Goal: Task Accomplishment & Management: Manage account settings

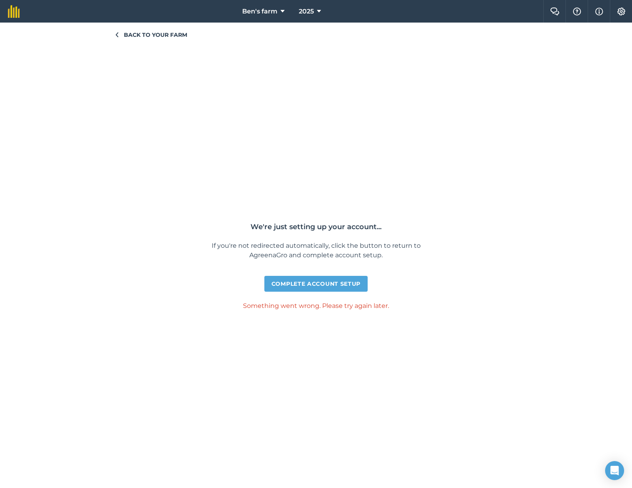
click at [165, 31] on span "Back to your farm" at bounding box center [155, 34] width 63 height 9
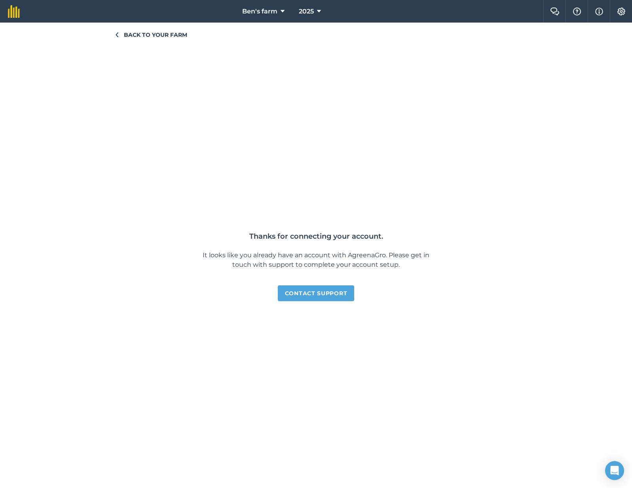
click at [159, 34] on span "Back to your farm" at bounding box center [155, 34] width 63 height 9
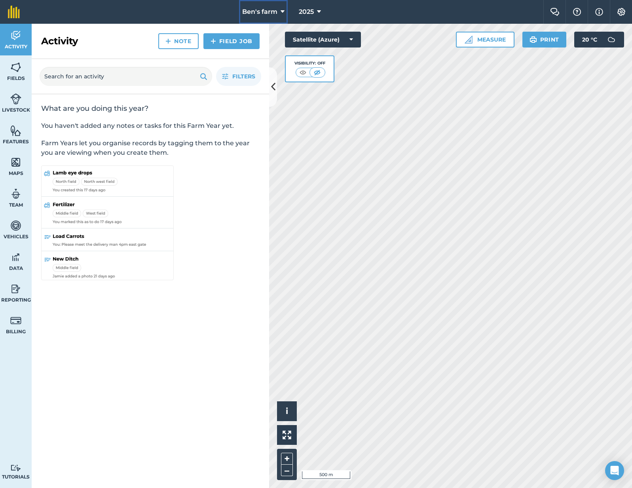
click at [256, 13] on span "Ben's farm" at bounding box center [259, 11] width 35 height 9
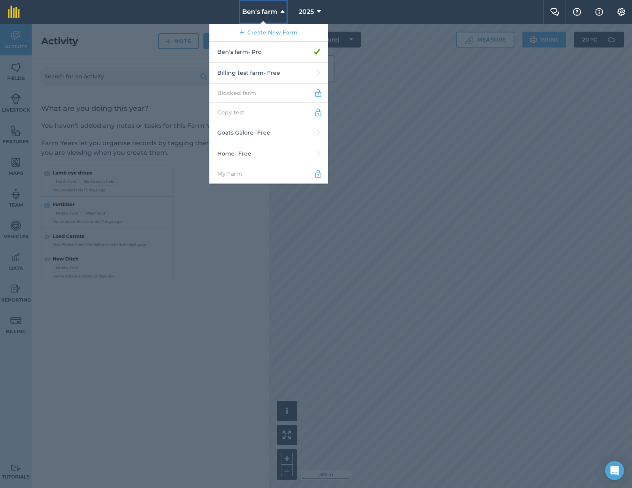
click at [261, 13] on span "Ben's farm" at bounding box center [259, 11] width 35 height 9
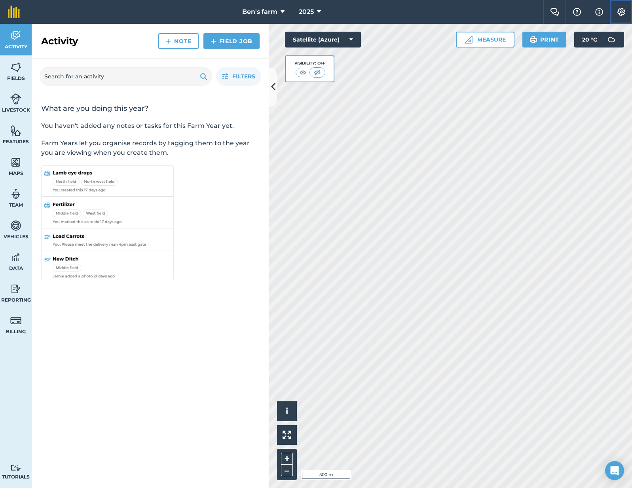
click at [617, 9] on img at bounding box center [621, 12] width 9 height 8
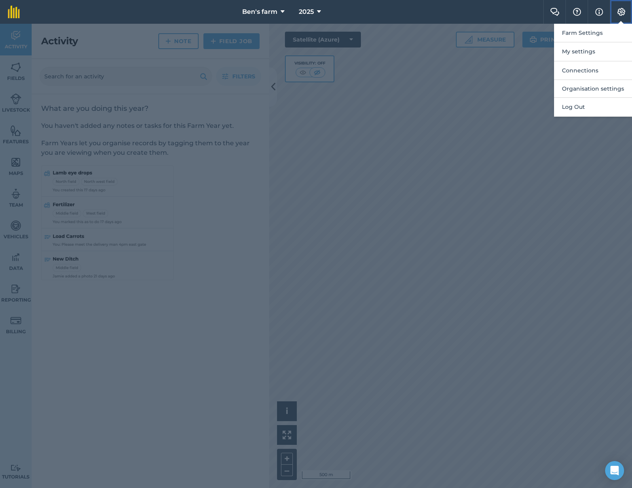
click at [617, 9] on img at bounding box center [621, 12] width 9 height 8
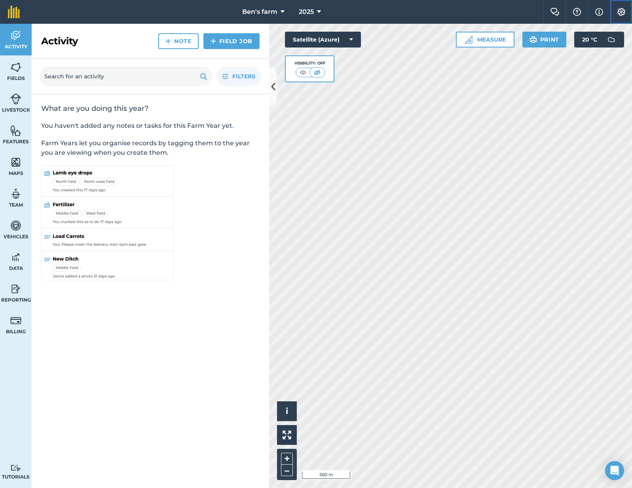
click at [613, 6] on button "Settings" at bounding box center [621, 12] width 22 height 24
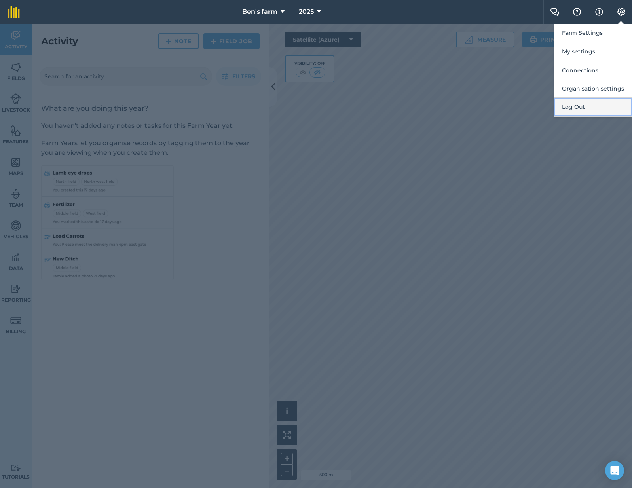
click at [575, 108] on button "Log Out" at bounding box center [593, 107] width 78 height 19
